Goal: Task Accomplishment & Management: Use online tool/utility

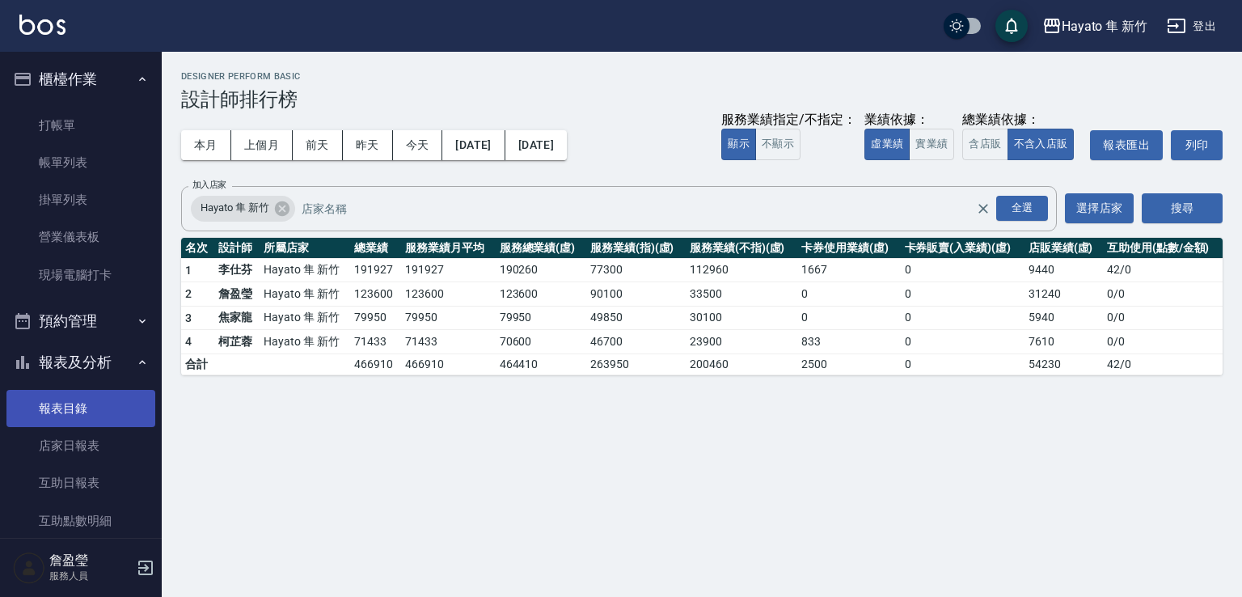
scroll to position [162, 0]
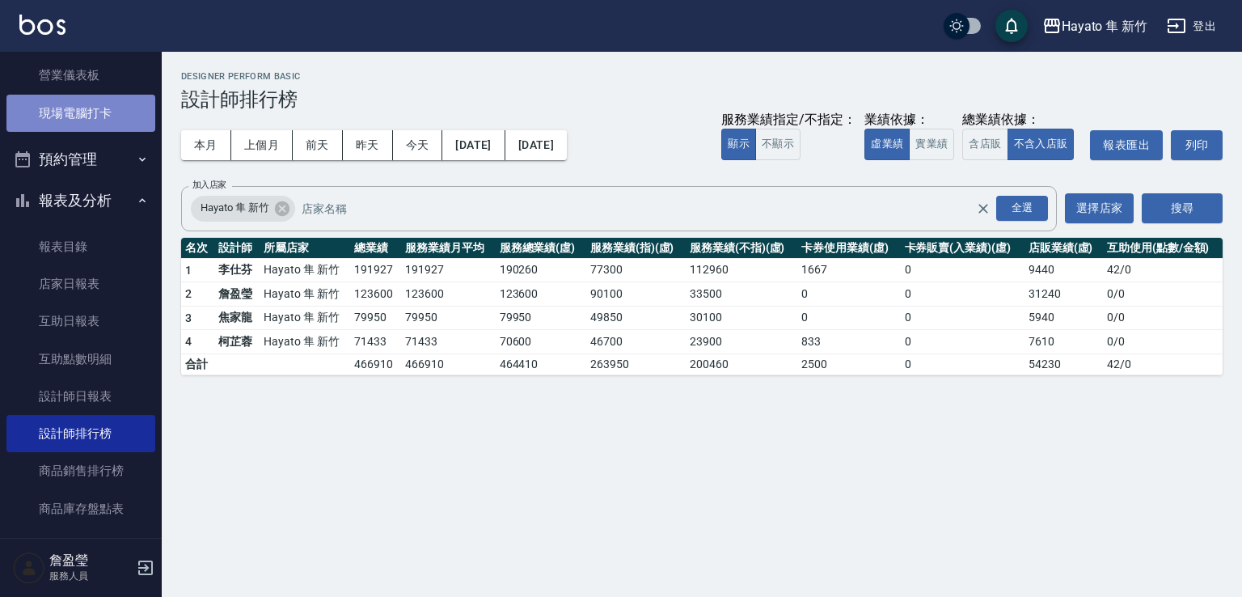
click at [82, 129] on link "現場電腦打卡" at bounding box center [80, 113] width 149 height 37
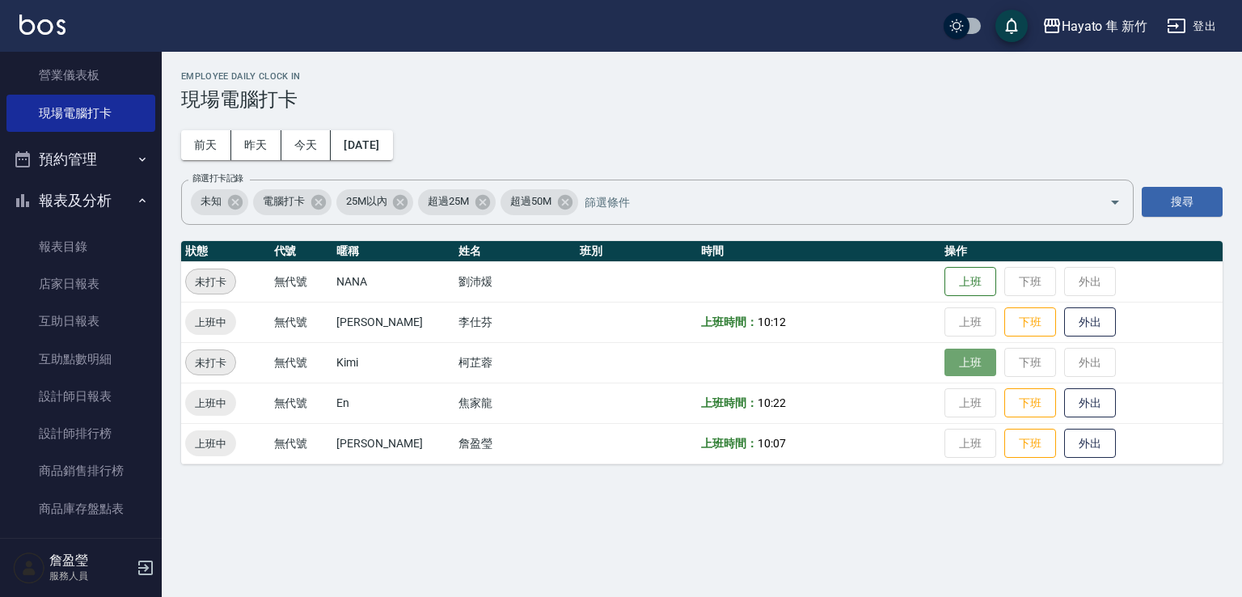
click at [956, 366] on button "上班" at bounding box center [970, 363] width 52 height 28
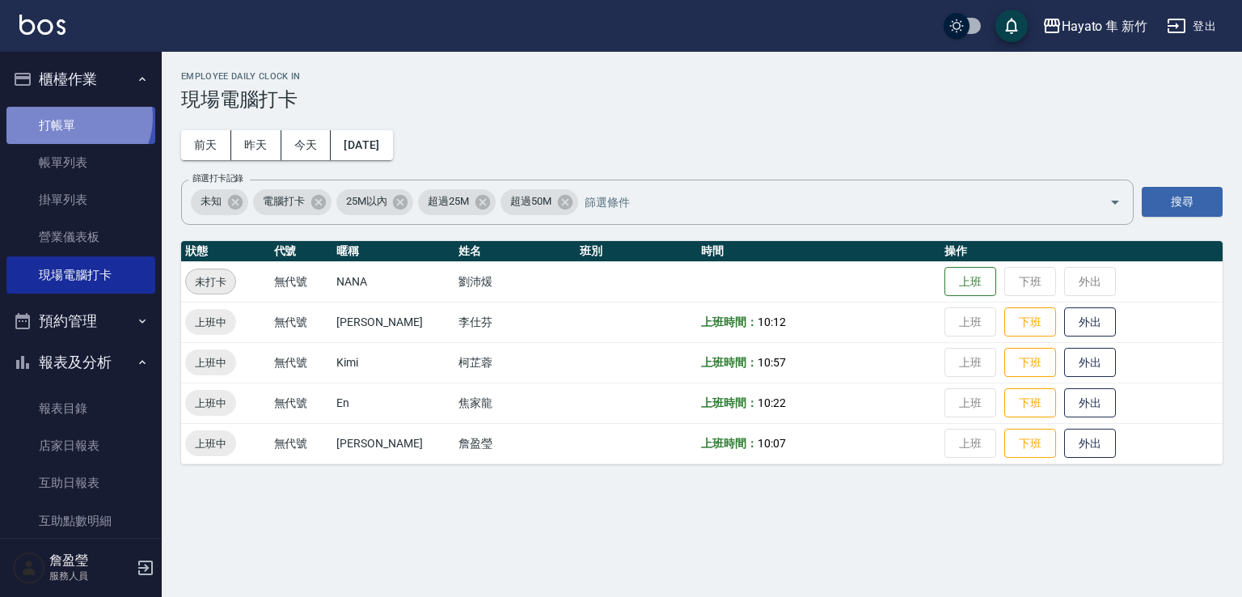
click at [76, 117] on link "打帳單" at bounding box center [80, 125] width 149 height 37
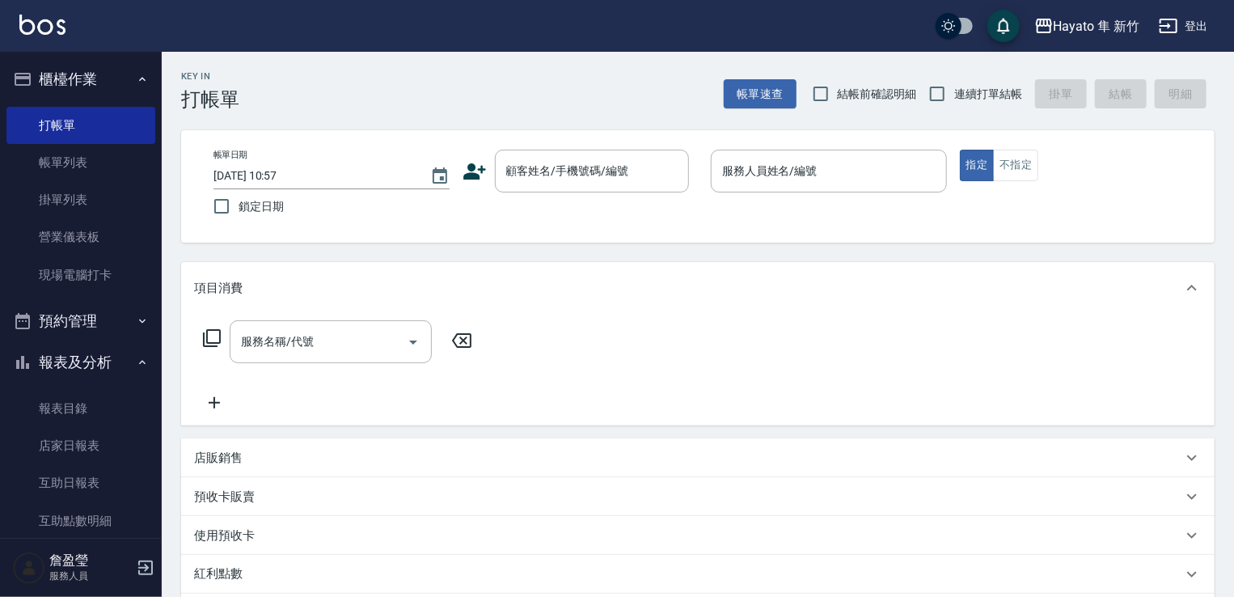
drag, startPoint x: 0, startPoint y: 266, endPoint x: 173, endPoint y: 8, distance: 310.6
click at [129, 186] on nav "櫃檯作業 打帳單 帳單列表 掛單列表 營業儀表板 現場電腦打卡 預約管理 預約管理 報表及分析 報表目錄 店家日報表 互助日報表 互助點數明細 設計師日報表 …" at bounding box center [81, 295] width 162 height 486
click at [49, 276] on link "現場電腦打卡" at bounding box center [80, 274] width 149 height 37
